Goal: Information Seeking & Learning: Learn about a topic

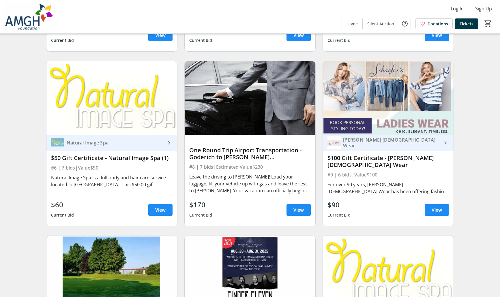
scroll to position [576, 0]
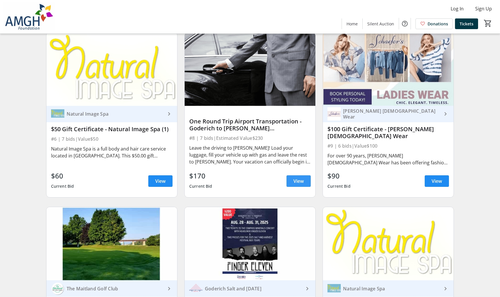
click at [297, 184] on span "View" at bounding box center [298, 181] width 10 height 7
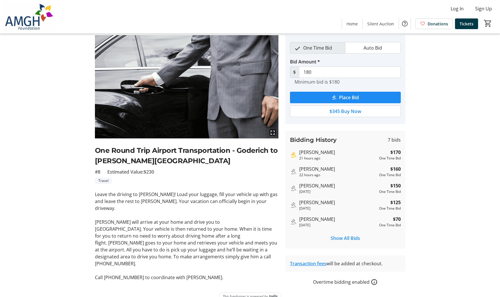
scroll to position [30, 0]
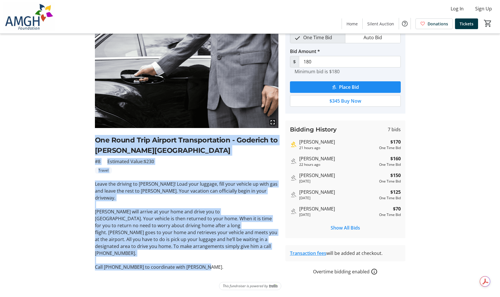
drag, startPoint x: 212, startPoint y: 256, endPoint x: 81, endPoint y: 142, distance: 173.0
click at [81, 142] on div "fullscreen One Round Trip Airport Transportation - [PERSON_NAME] to [PERSON_NAM…" at bounding box center [250, 150] width 380 height 250
copy div "One Round Trip Airport Transportation - Goderich to [PERSON_NAME][GEOGRAPHIC_DA…"
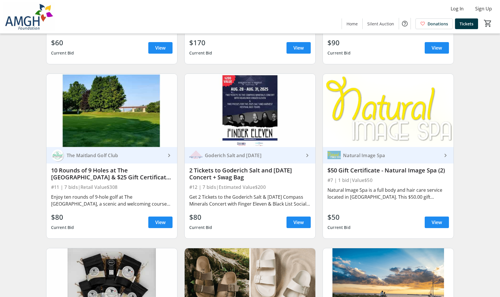
scroll to position [721, 0]
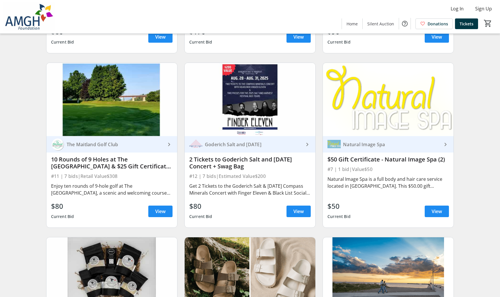
click at [436, 211] on span at bounding box center [436, 211] width 24 height 14
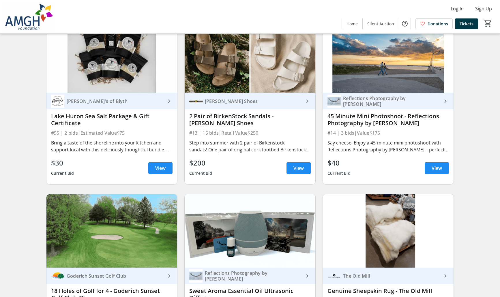
scroll to position [951, 0]
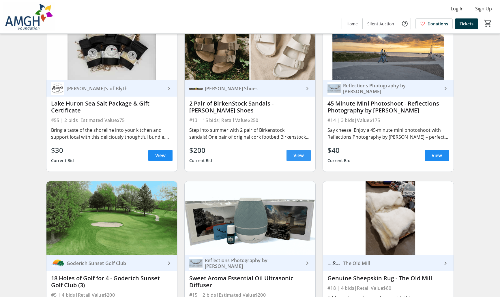
click at [297, 157] on span "View" at bounding box center [298, 155] width 10 height 7
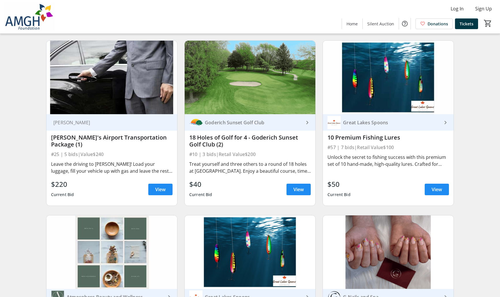
scroll to position [1470, 0]
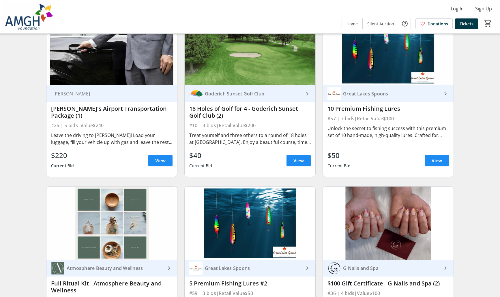
click at [154, 162] on span at bounding box center [160, 161] width 24 height 14
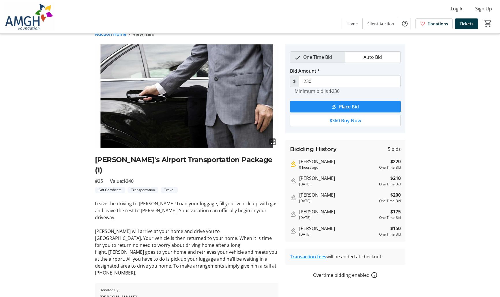
scroll to position [16, 0]
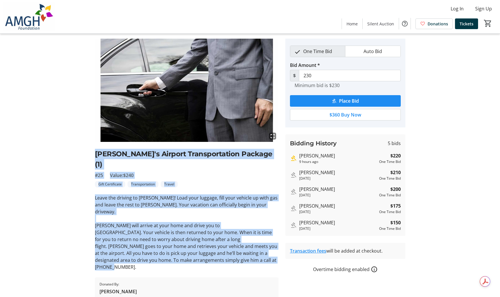
drag, startPoint x: 187, startPoint y: 246, endPoint x: 81, endPoint y: 168, distance: 131.9
click at [82, 157] on div "fullscreen [PERSON_NAME]'s Airport Transportation Package (1) #25 Value: $240 G…" at bounding box center [250, 169] width 380 height 261
copy div "[PERSON_NAME]'s Airport Transportation Package (1) #25 Value: $240 Gift Certifi…"
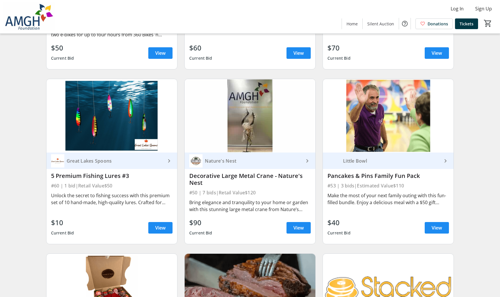
scroll to position [2623, 0]
